Goal: Check status

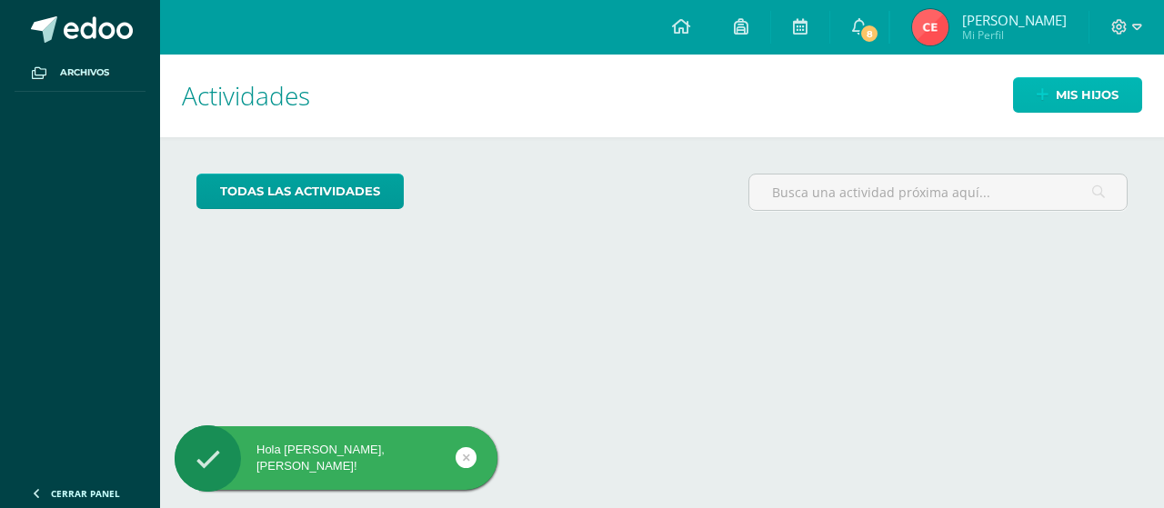
click at [1096, 91] on span "Mis hijos" at bounding box center [1087, 95] width 63 height 34
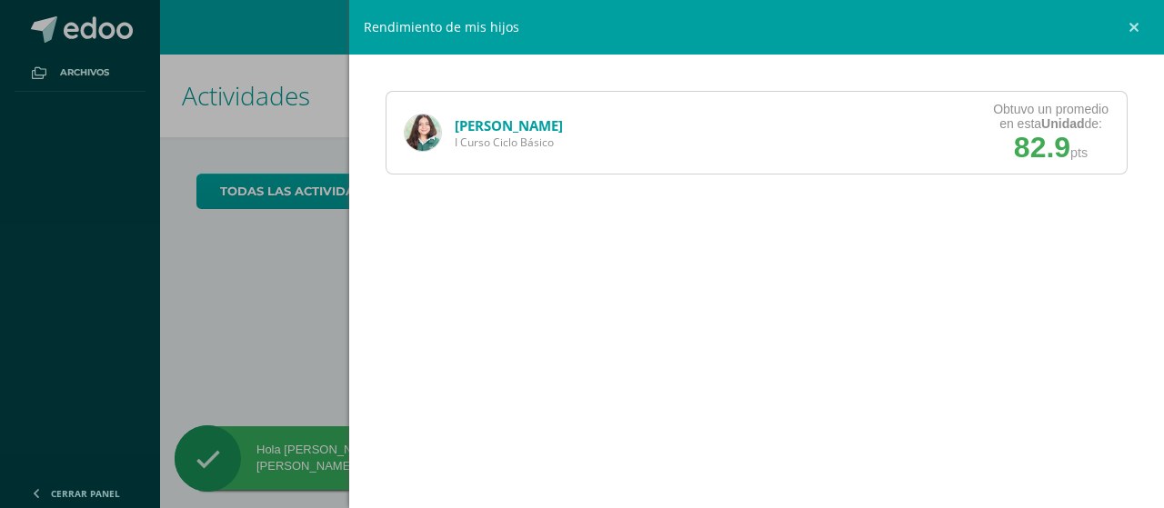
click at [931, 111] on div "[PERSON_NAME] I Curso Ciclo Básico Obtuvo un promedio en esta Unidad de: 82.9 p…" at bounding box center [757, 133] width 742 height 84
click at [470, 127] on link "[PERSON_NAME]" at bounding box center [509, 125] width 108 height 18
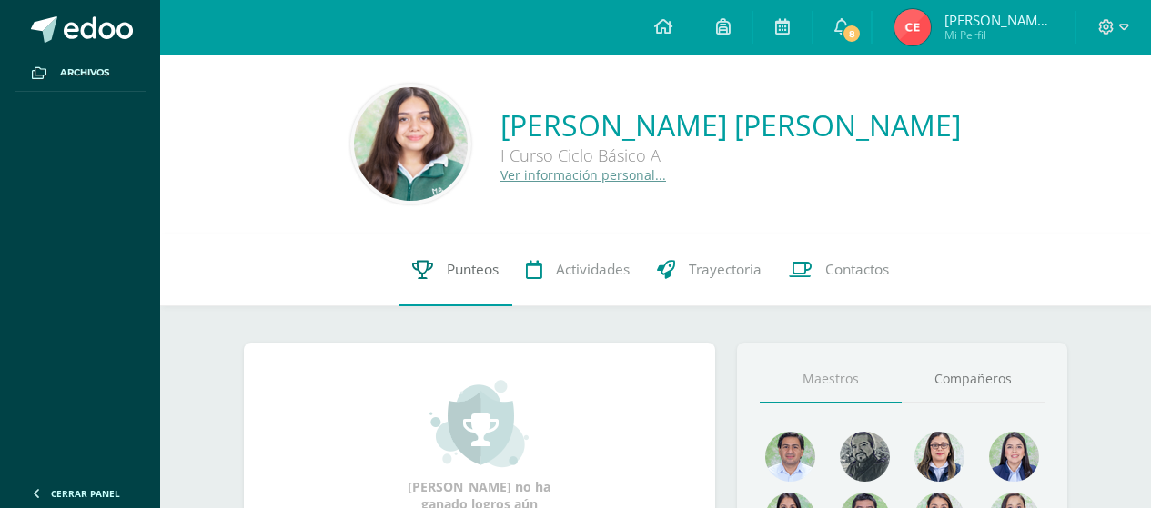
click at [442, 277] on link "Punteos" at bounding box center [455, 270] width 114 height 73
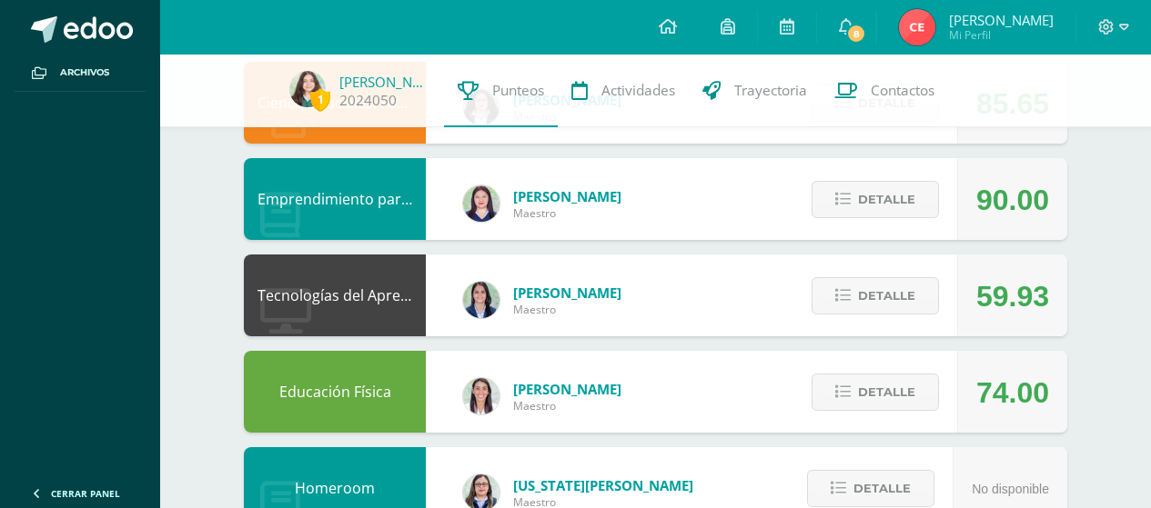
scroll to position [517, 0]
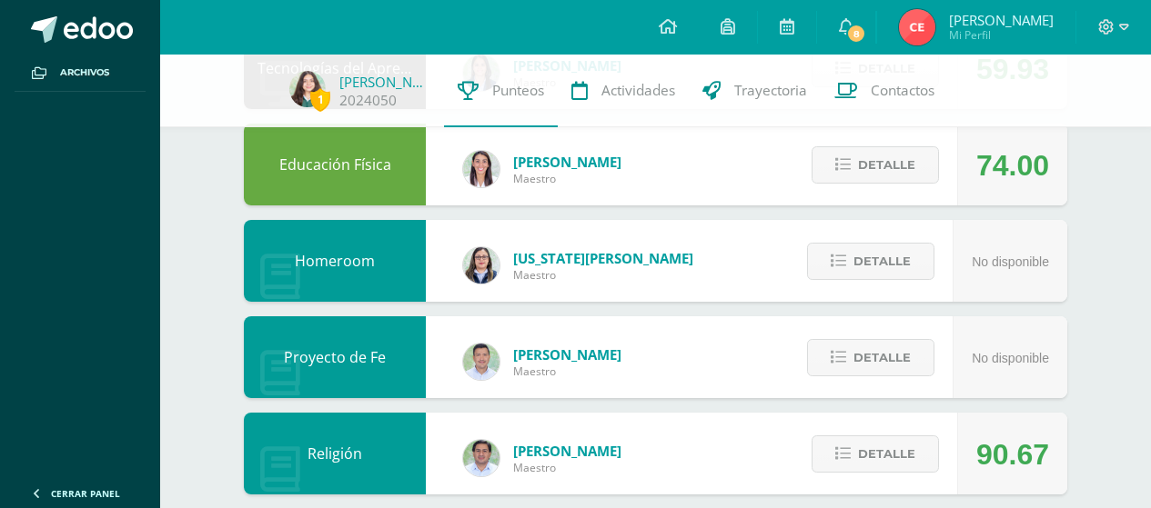
click at [1104, 154] on div "1 Cindy Gómez 2024050 Punteos Actividades Trayectoria Contactos Pendiente Unida…" at bounding box center [655, 163] width 991 height 1700
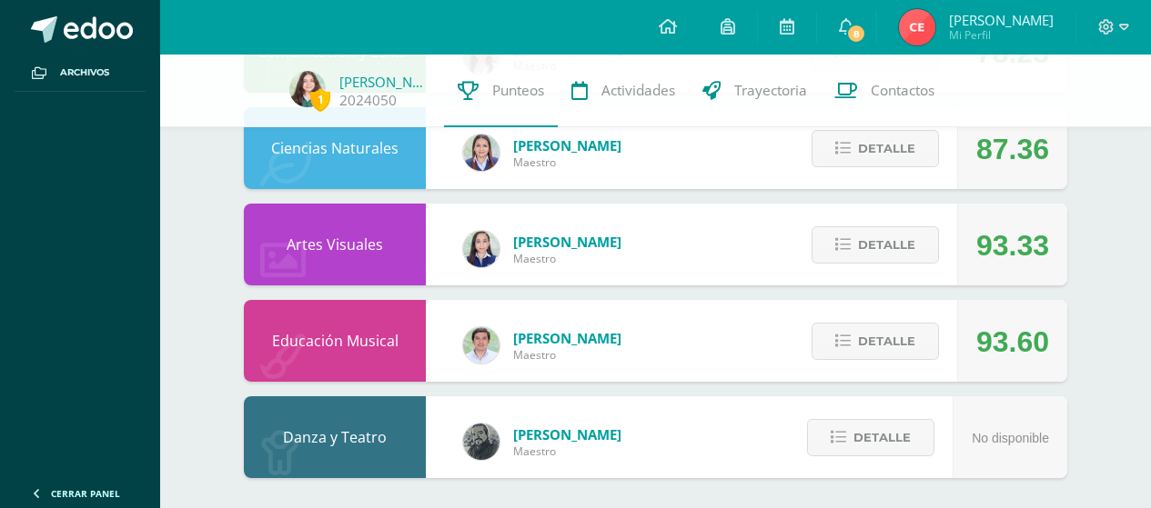
scroll to position [1246, 0]
